Goal: Information Seeking & Learning: Learn about a topic

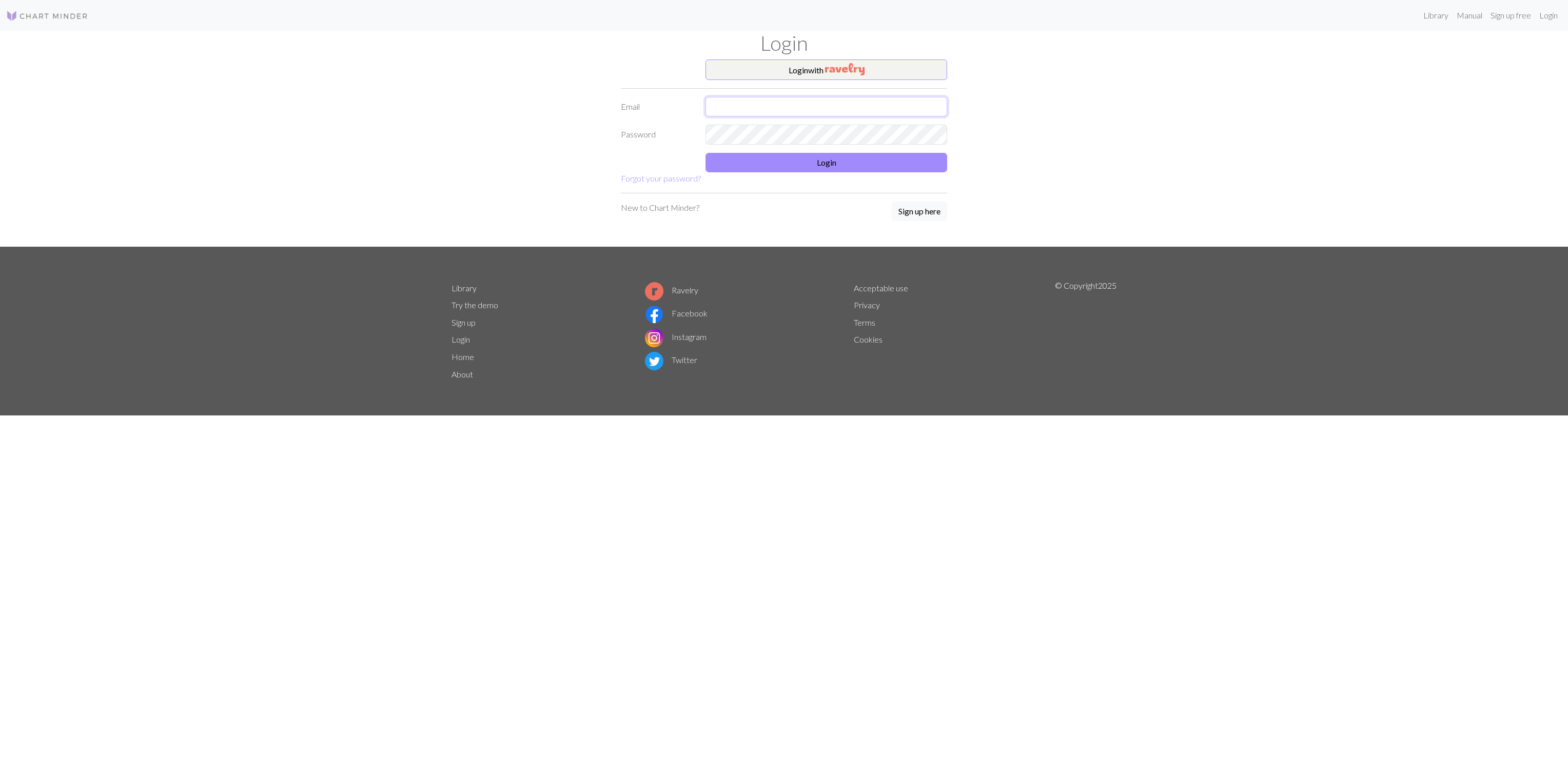
type input "[EMAIL_ADDRESS][DOMAIN_NAME]"
click at [754, 162] on button "Login" at bounding box center [826, 162] width 241 height 19
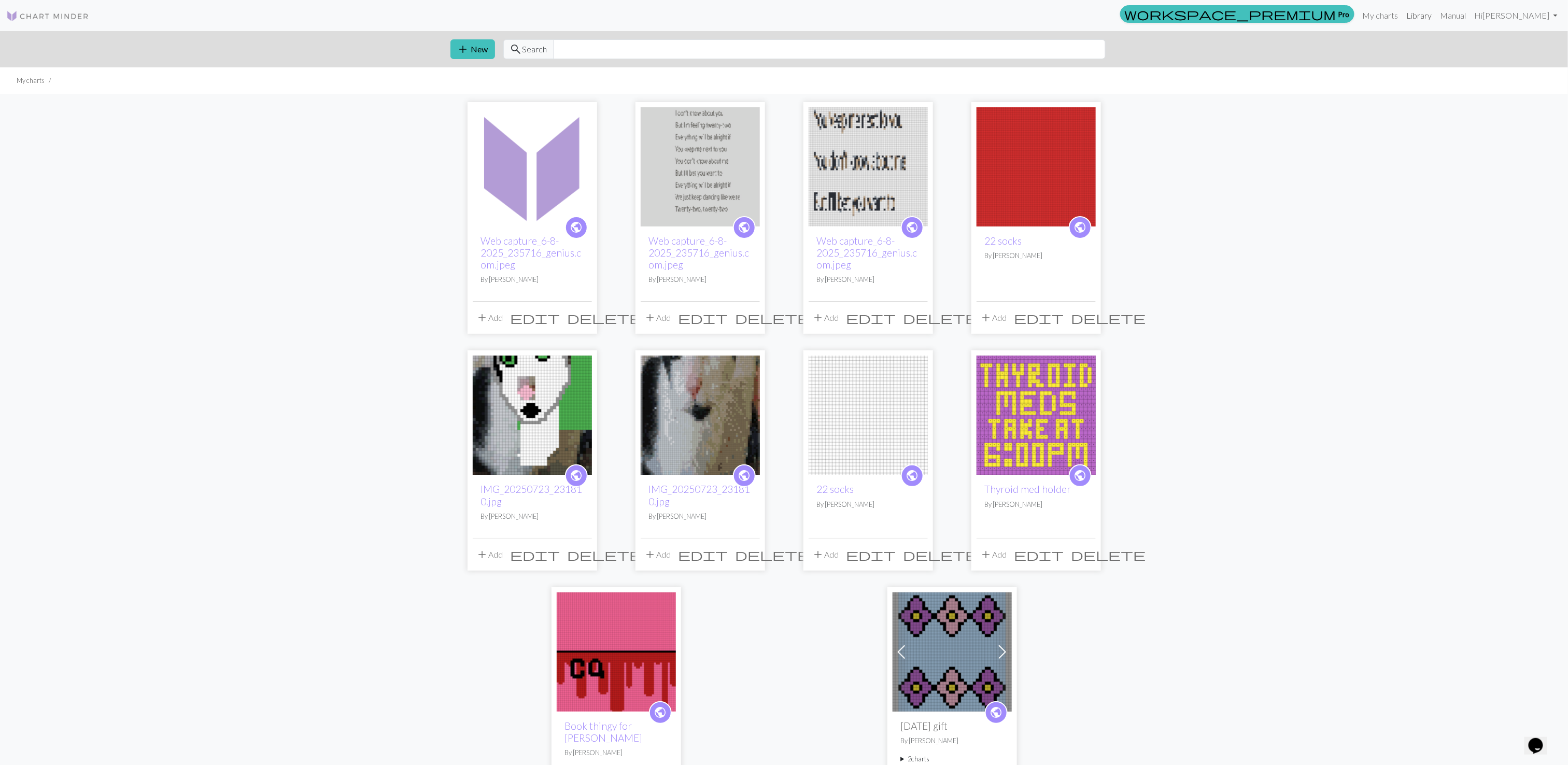
click at [1425, 12] on link "Library" at bounding box center [1419, 16] width 33 height 20
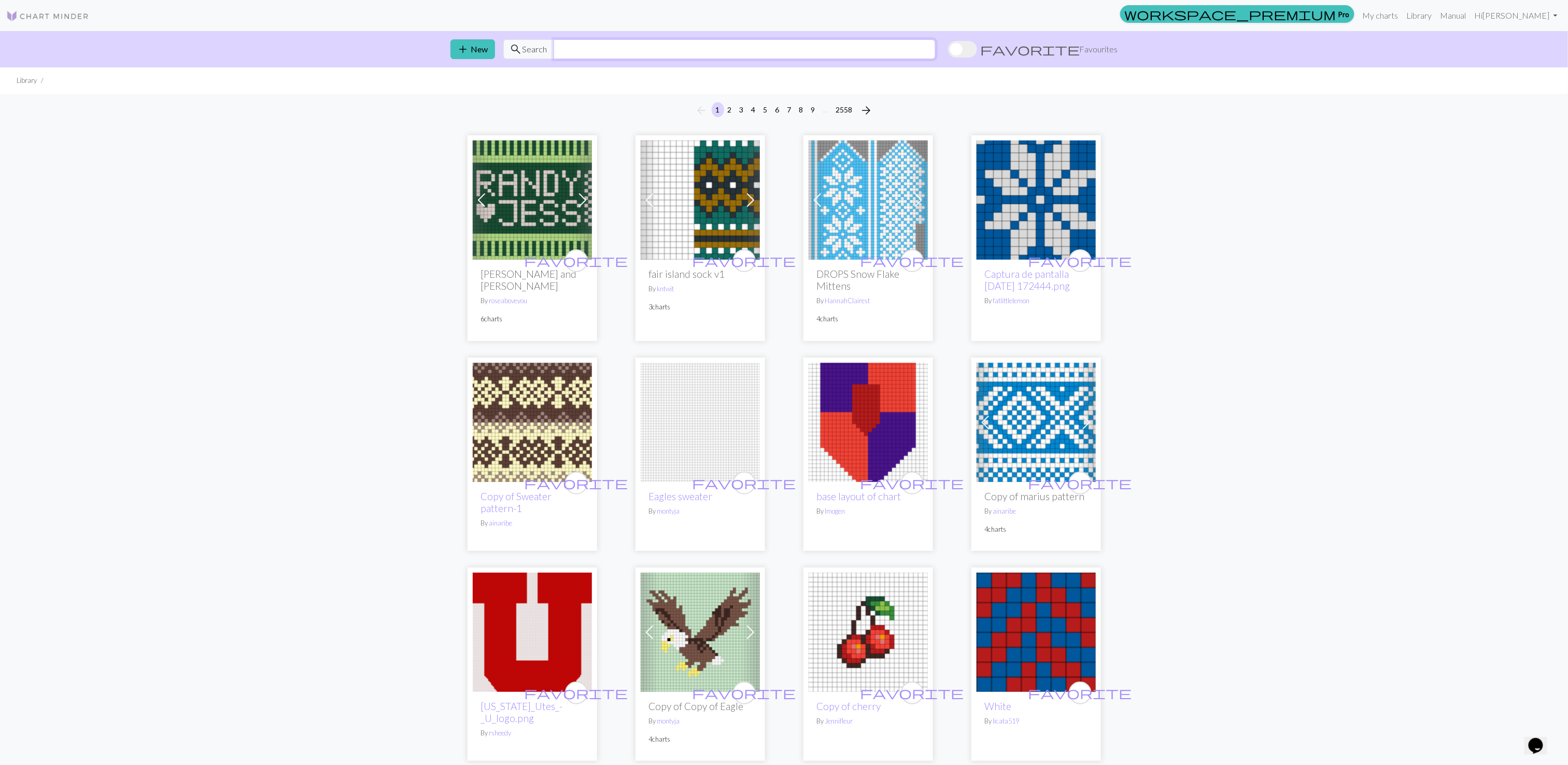
click at [822, 50] on input "text" at bounding box center [744, 49] width 382 height 19
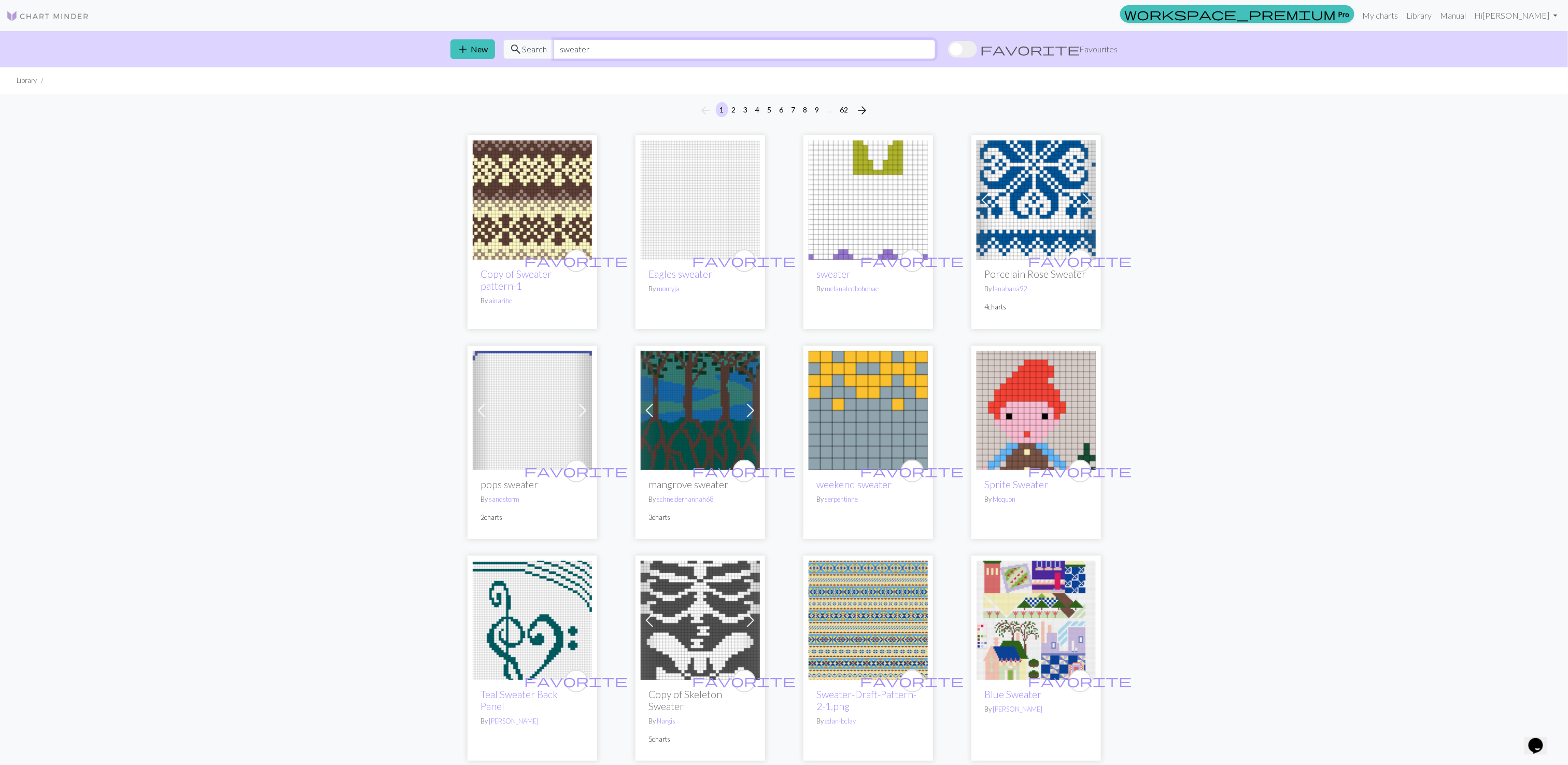
type input "sweater"
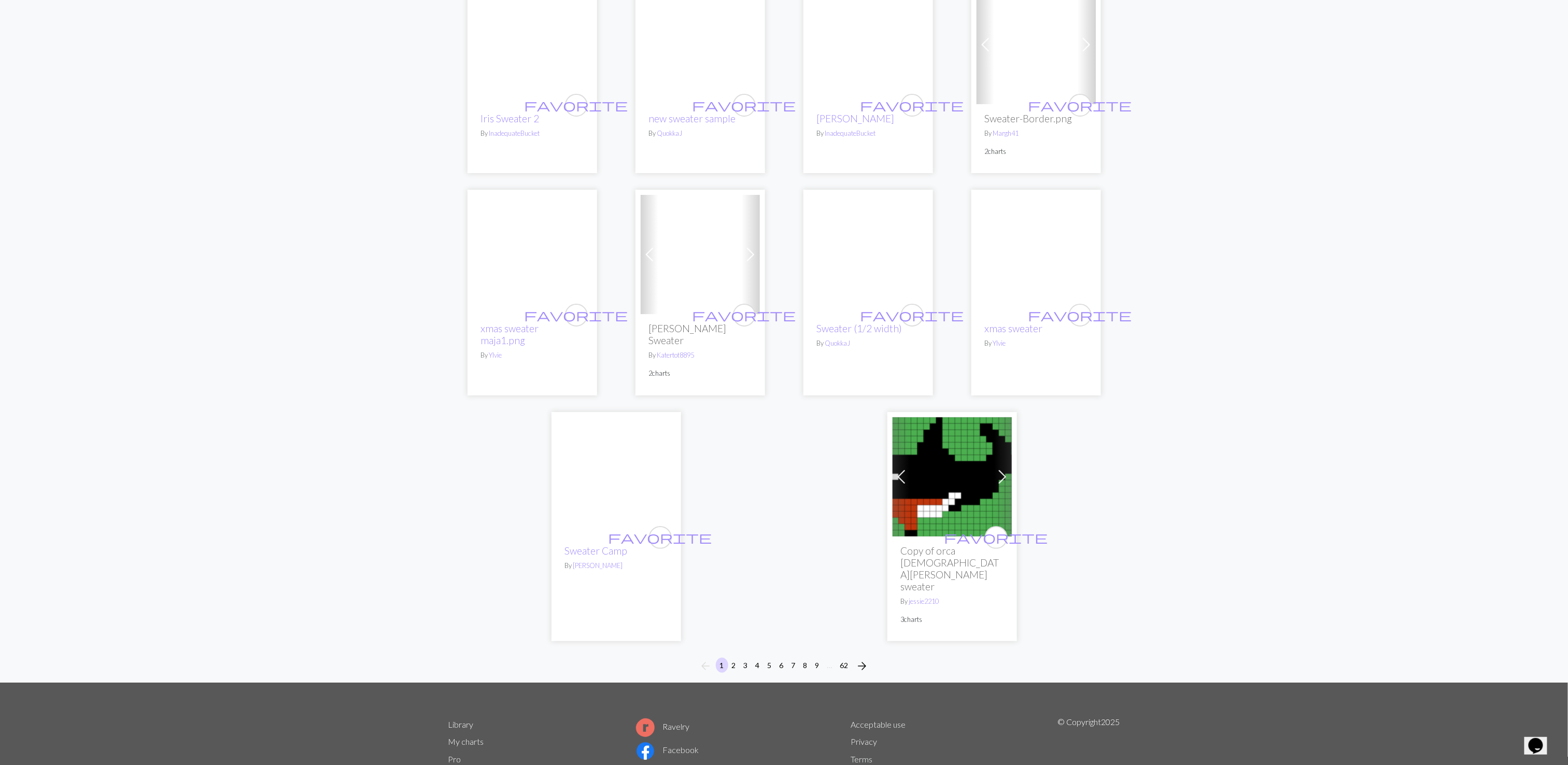
scroll to position [2415, 0]
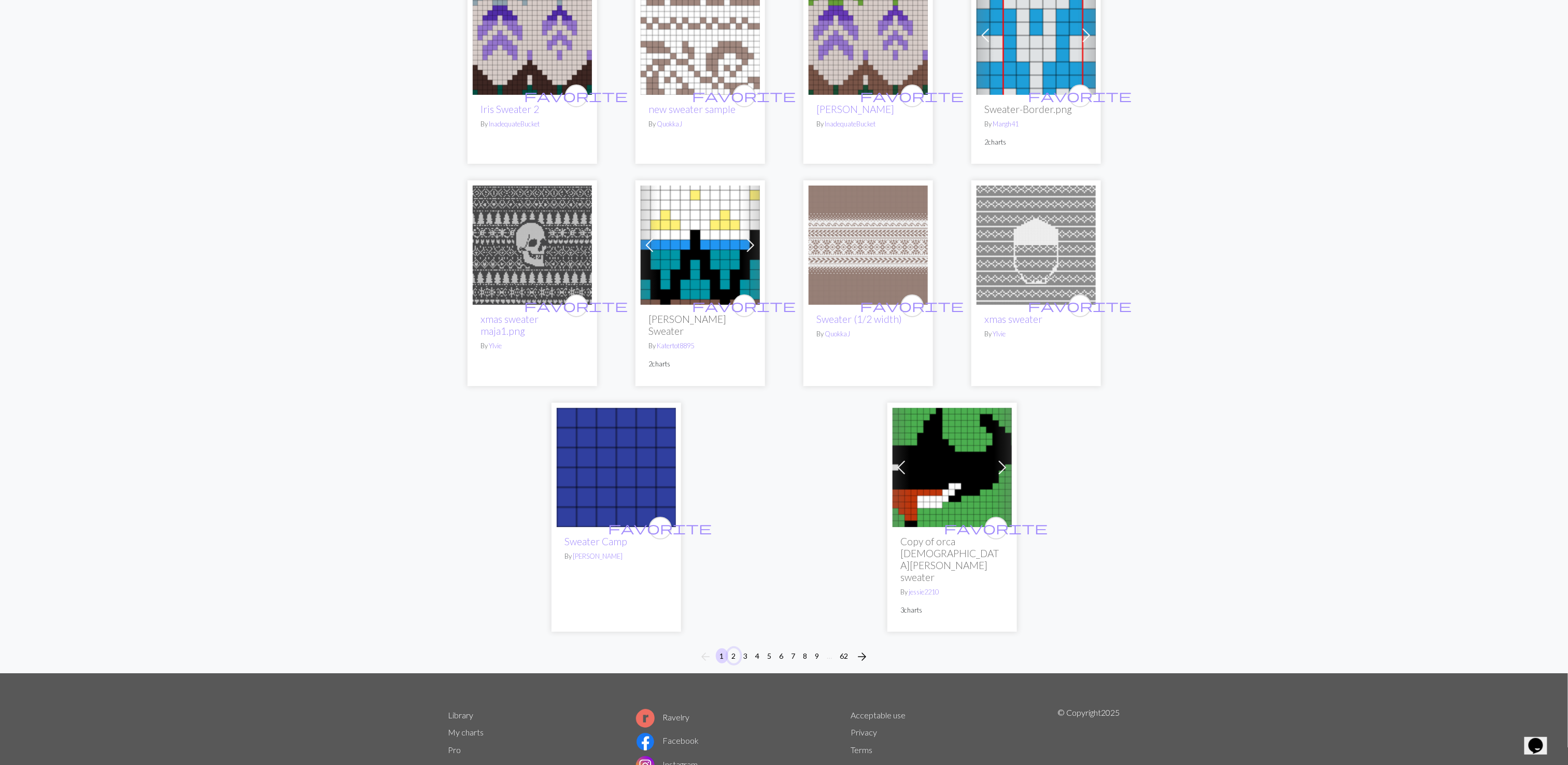
click at [734, 649] on button "2" at bounding box center [733, 657] width 12 height 15
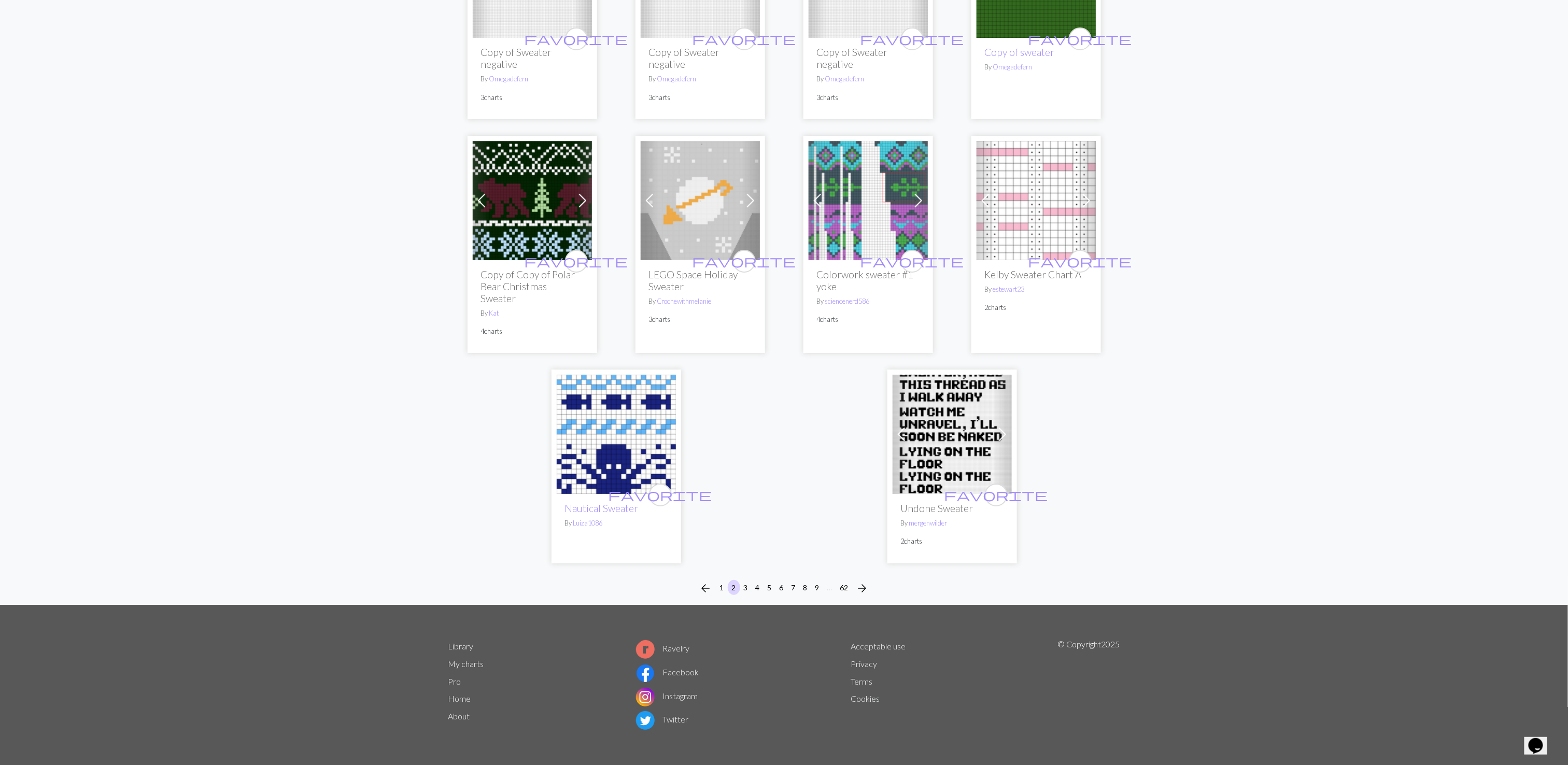
scroll to position [2455, 0]
click at [742, 590] on button "3" at bounding box center [745, 587] width 12 height 15
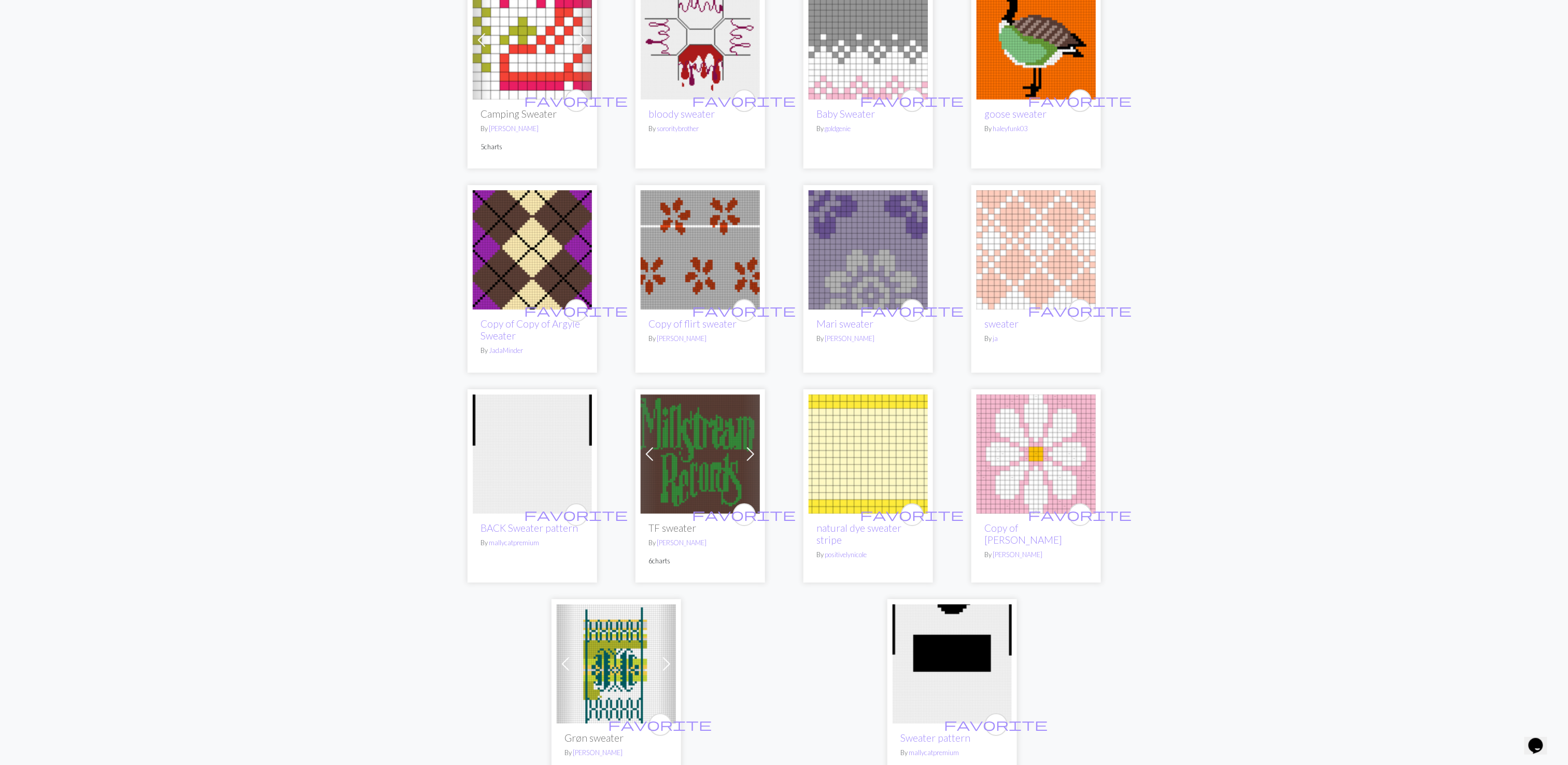
scroll to position [2157, 0]
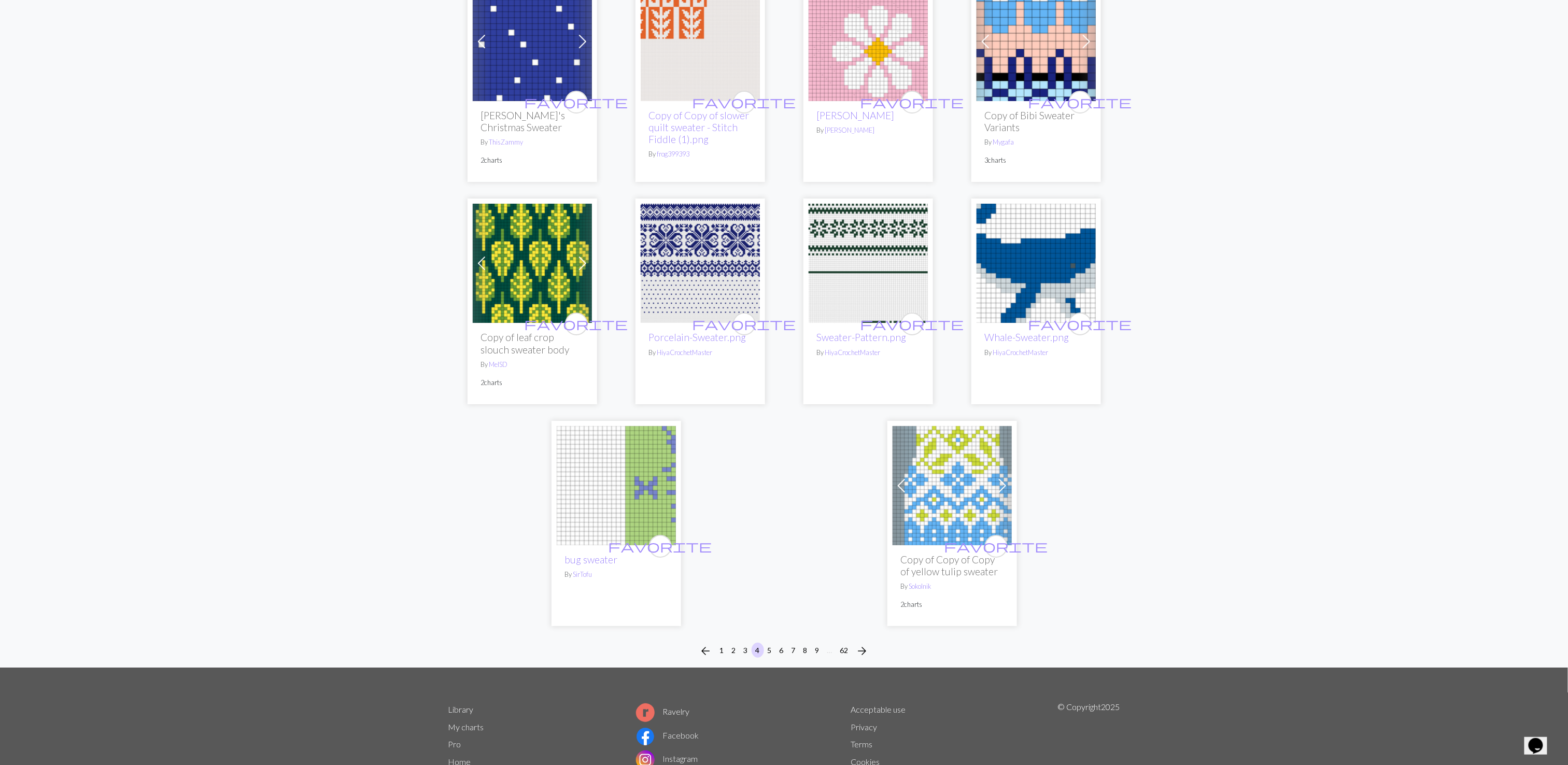
scroll to position [2365, 0]
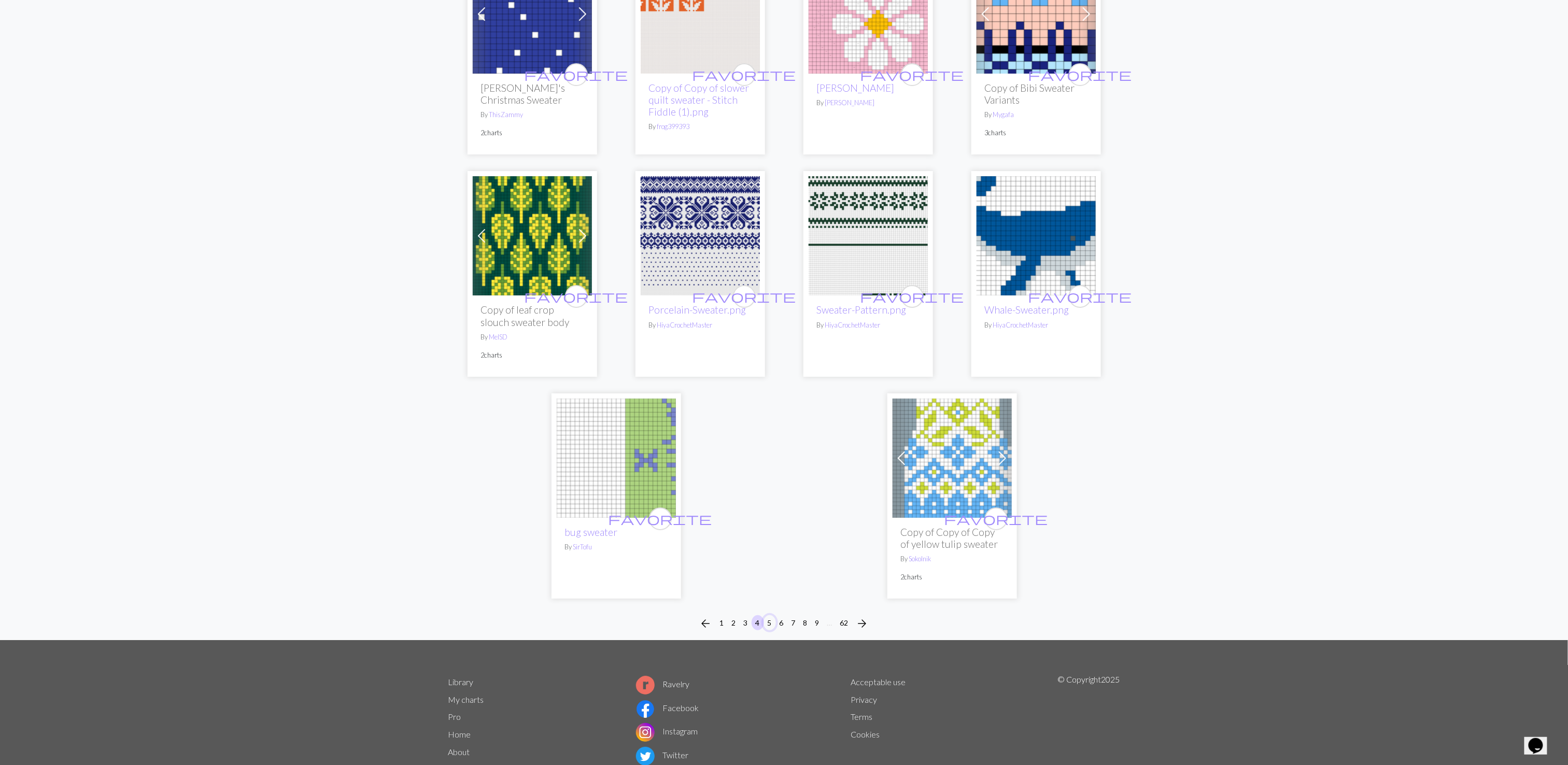
click at [770, 616] on button "5" at bounding box center [769, 623] width 12 height 15
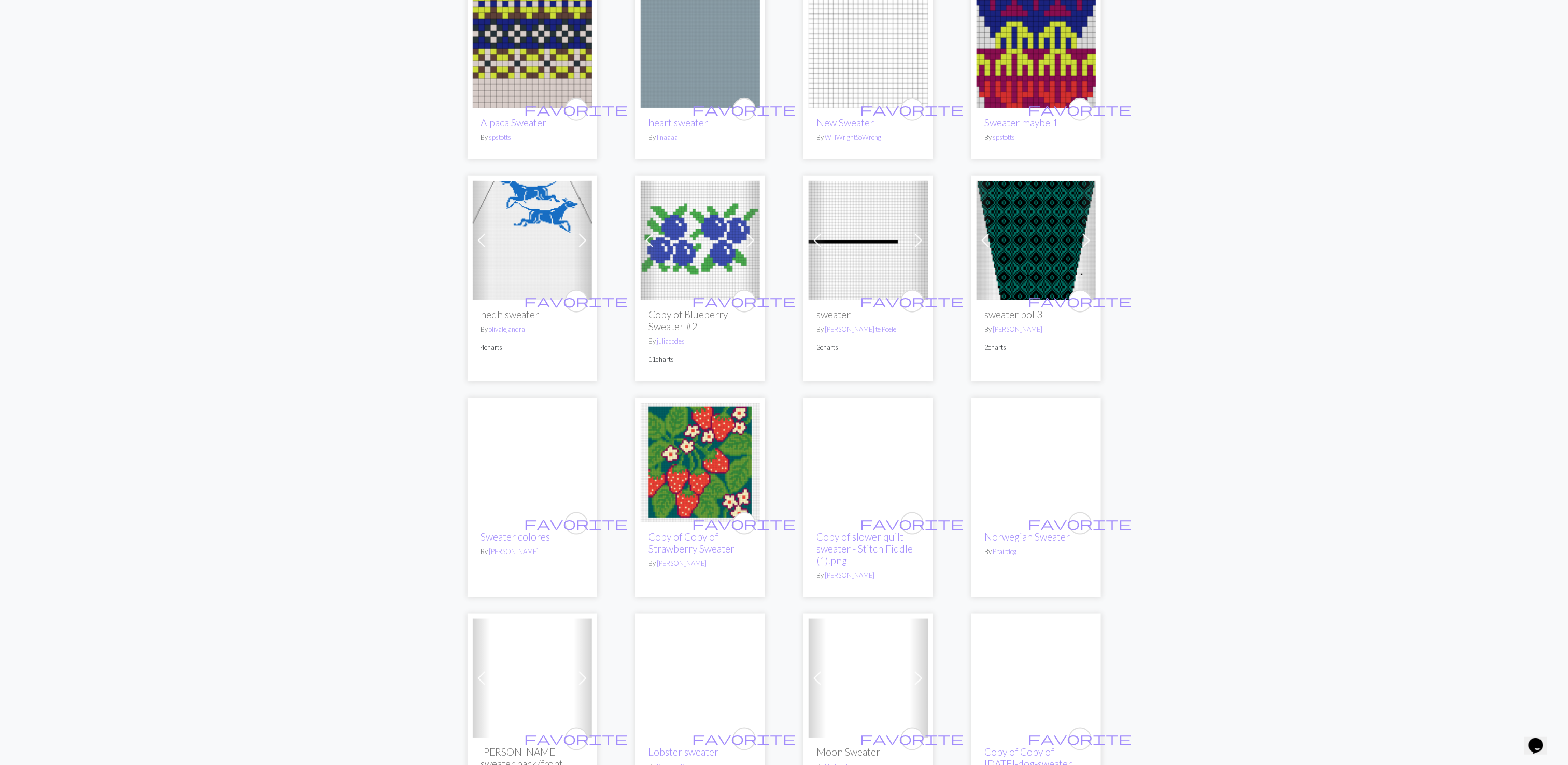
scroll to position [562, 0]
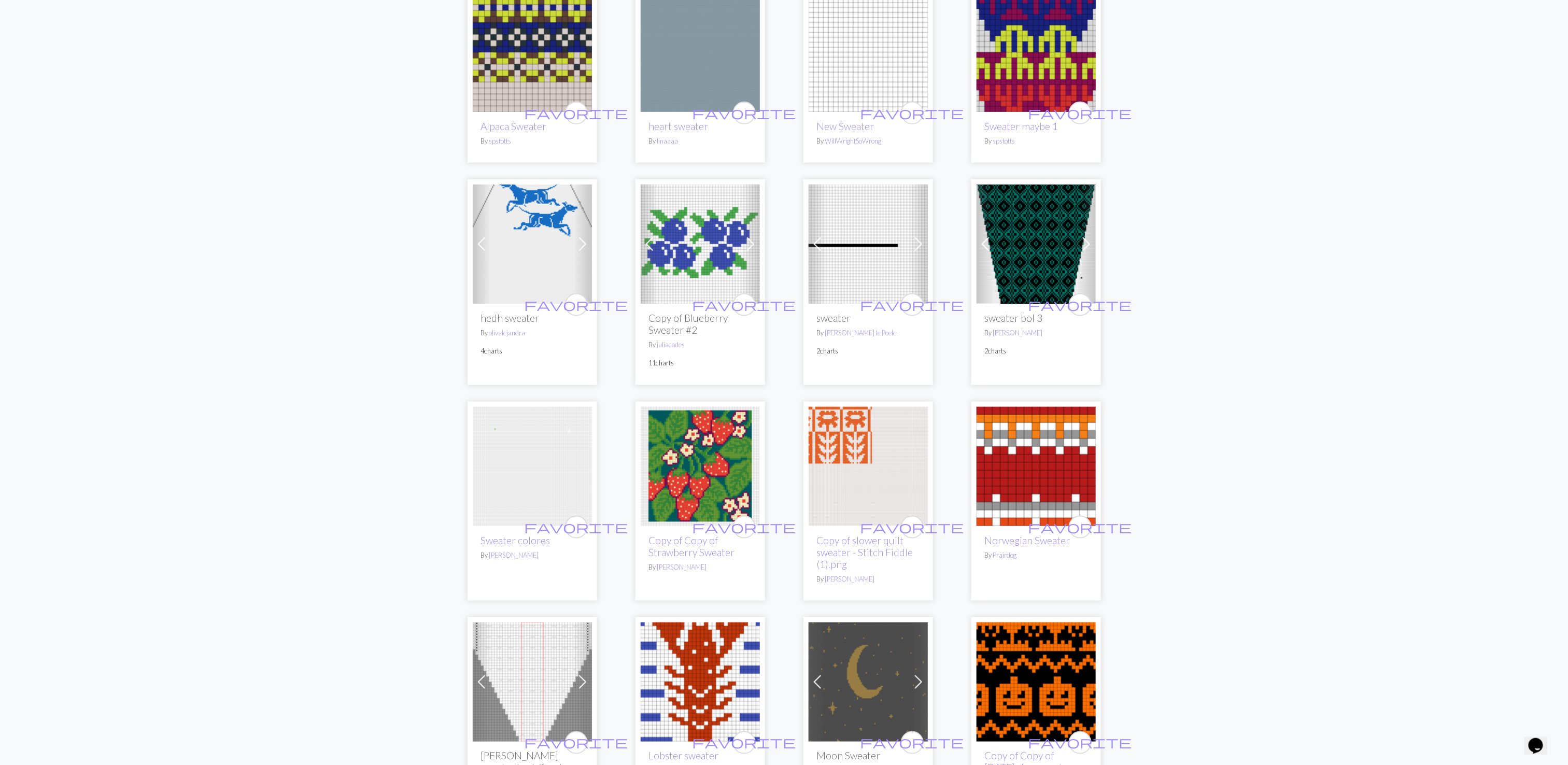
drag, startPoint x: 1568, startPoint y: 223, endPoint x: 1565, endPoint y: 263, distance: 40.1
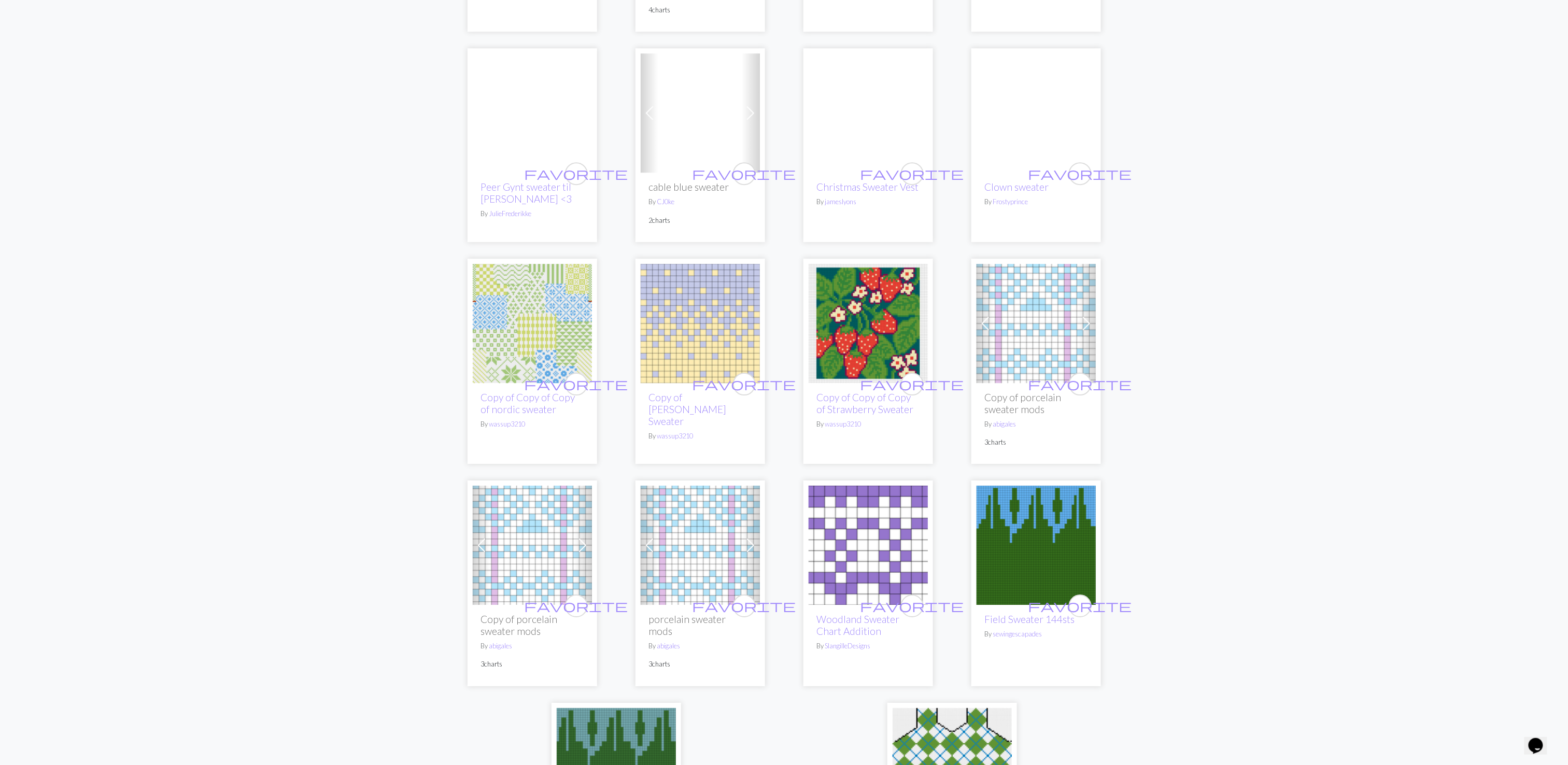
scroll to position [2324, 0]
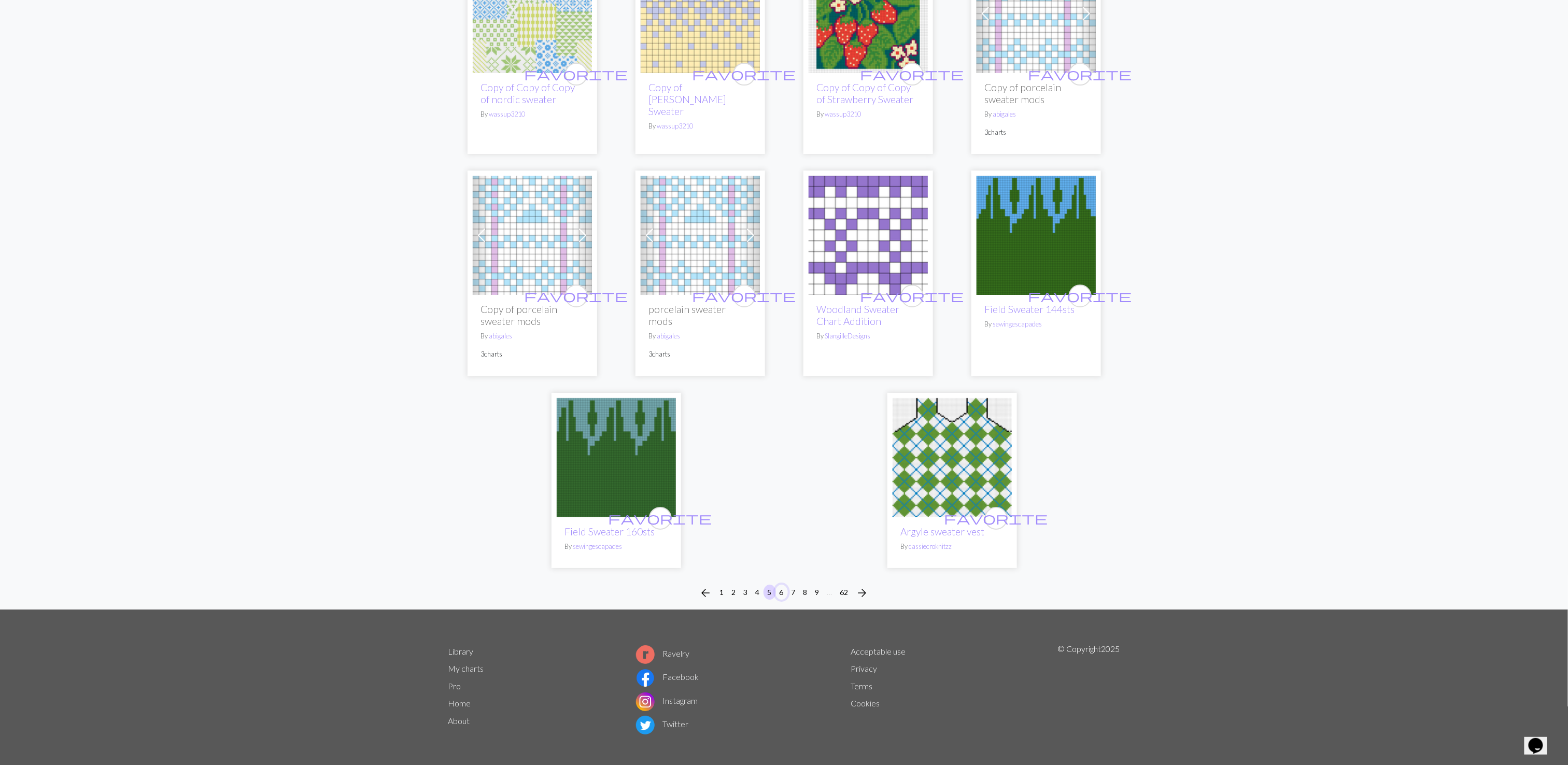
click at [778, 585] on button "6" at bounding box center [781, 593] width 12 height 15
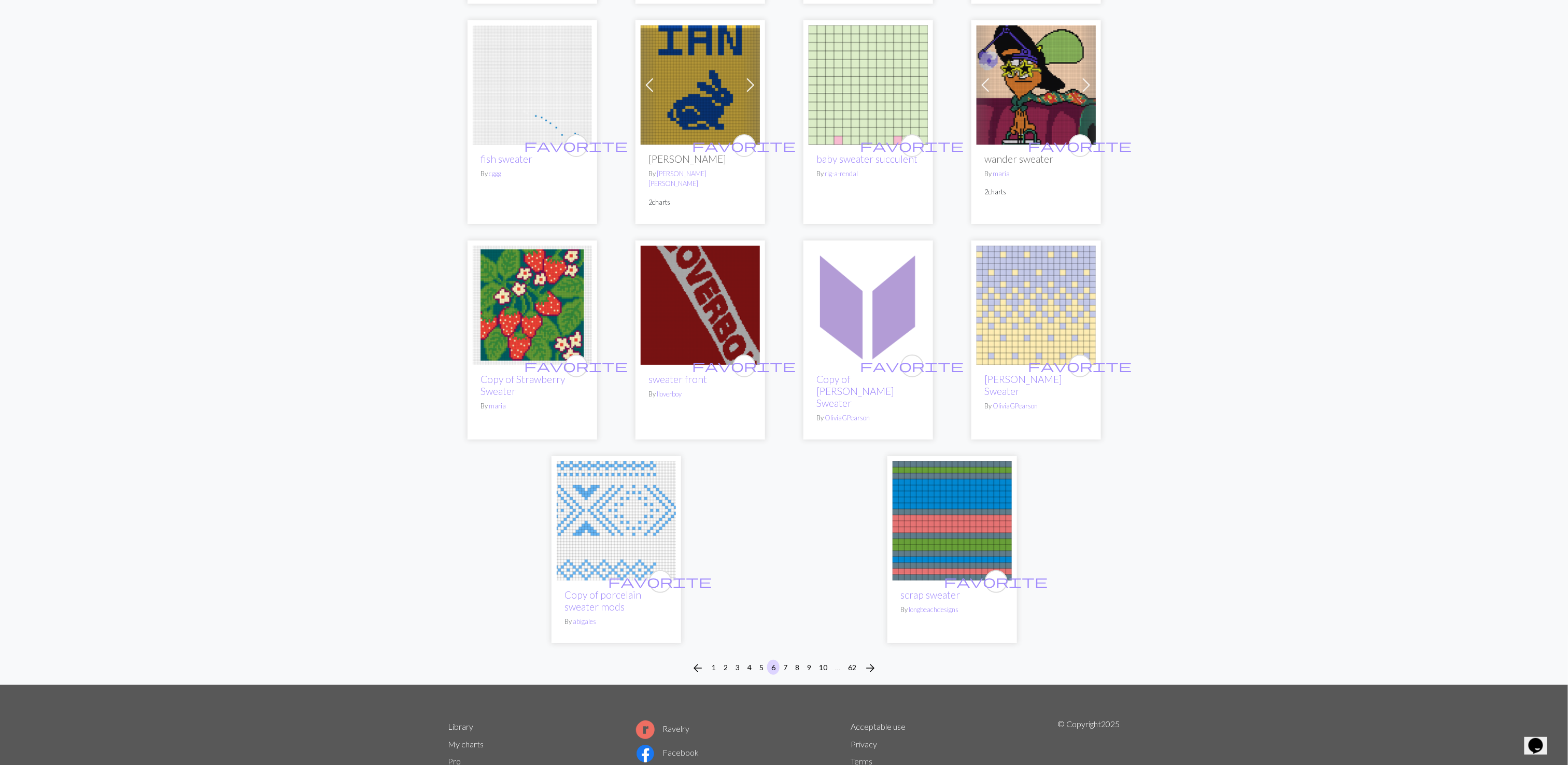
scroll to position [2430, 0]
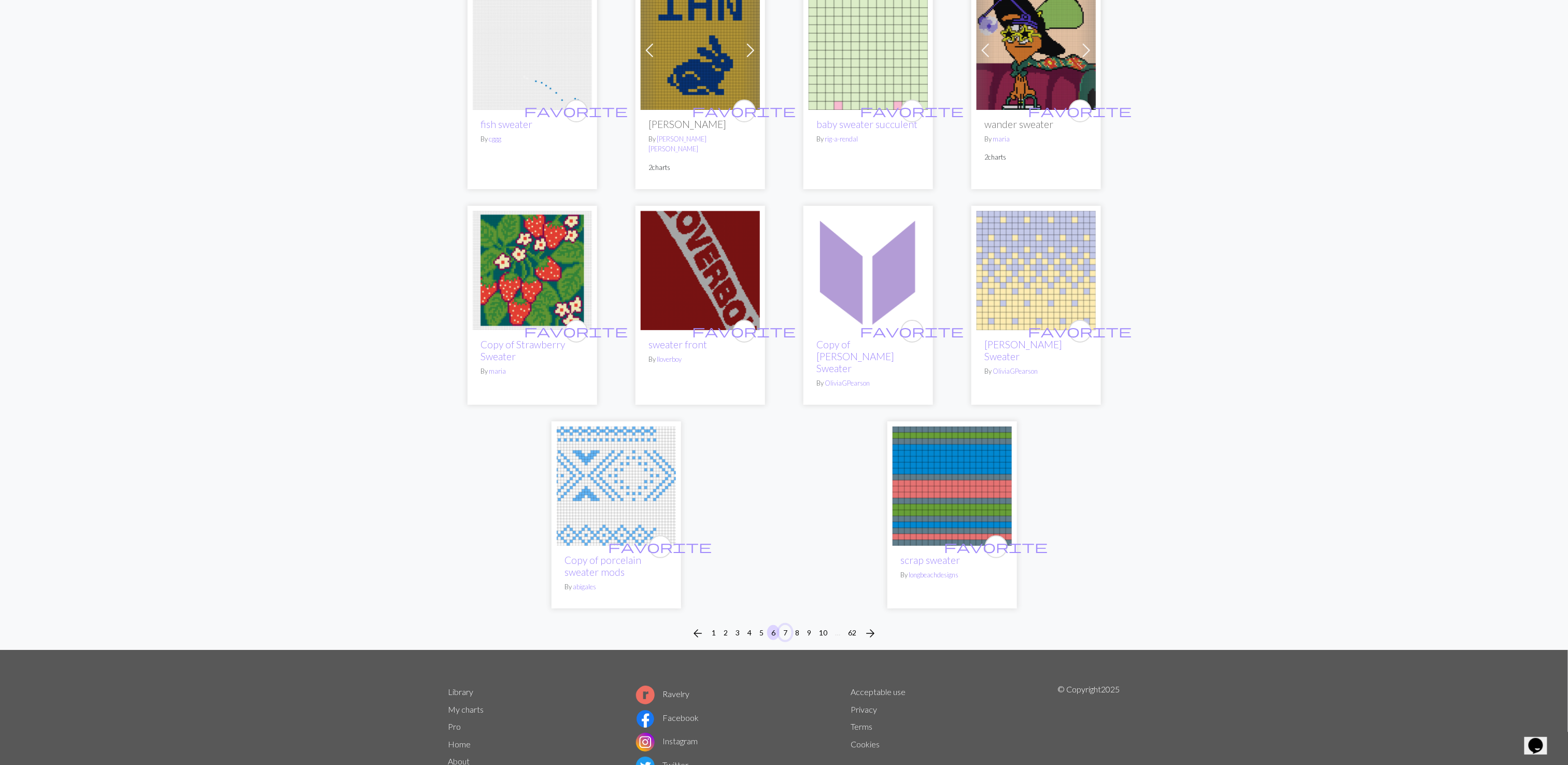
click at [784, 625] on button "7" at bounding box center [785, 632] width 12 height 15
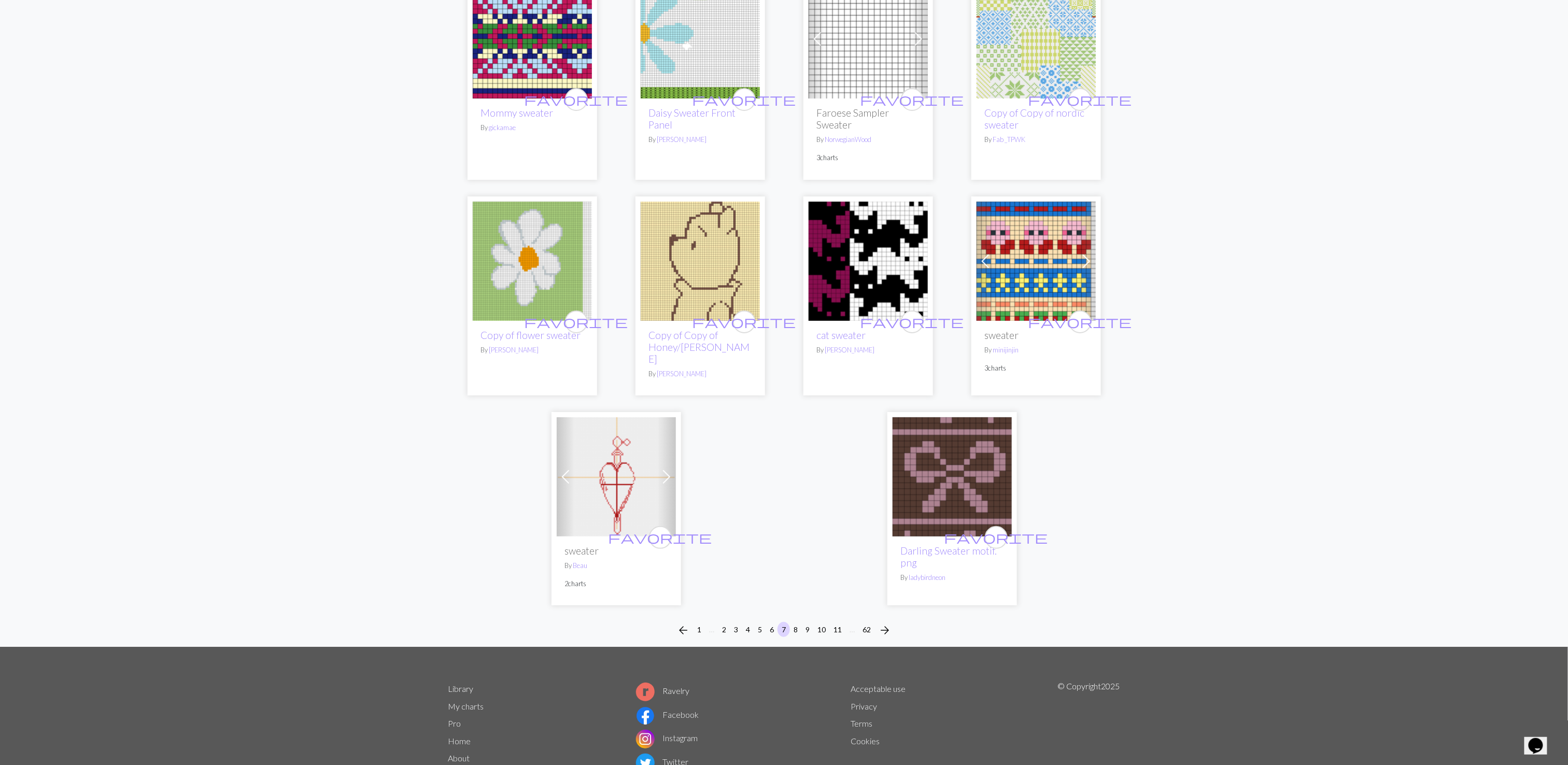
scroll to position [2473, 0]
